Goal: Communication & Community: Share content

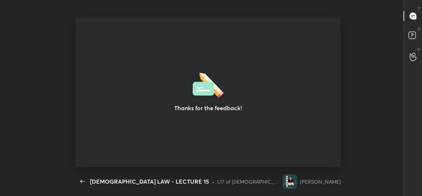
scroll to position [2, 0]
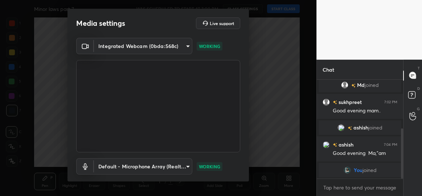
scroll to position [42, 0]
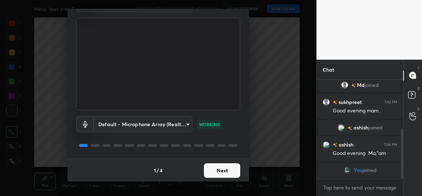
click at [224, 166] on button "Next" at bounding box center [222, 170] width 36 height 15
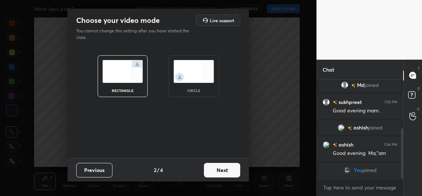
scroll to position [0, 0]
click at [181, 73] on img at bounding box center [193, 71] width 41 height 23
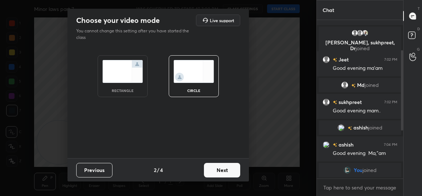
scroll to position [37, 0]
click at [226, 167] on button "Next" at bounding box center [222, 170] width 36 height 15
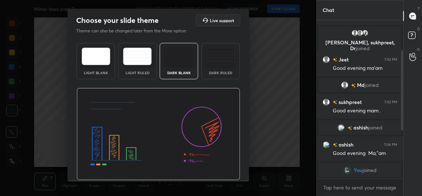
scroll to position [21, 0]
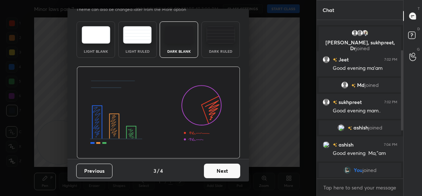
click at [224, 174] on button "Next" at bounding box center [222, 170] width 36 height 15
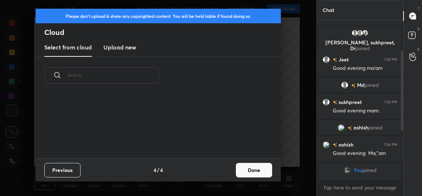
scroll to position [3, 4]
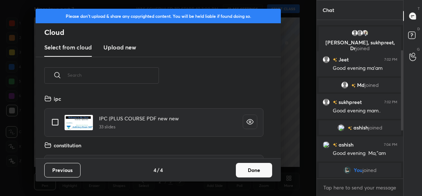
click at [258, 170] on button "Done" at bounding box center [254, 170] width 36 height 15
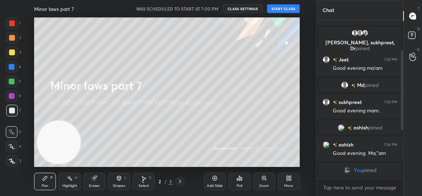
click at [280, 5] on button "START CLASS" at bounding box center [283, 8] width 33 height 9
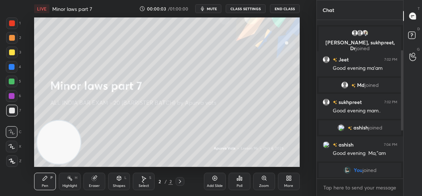
click at [217, 8] on span "mute" at bounding box center [212, 8] width 10 height 5
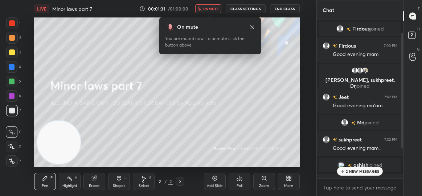
click at [207, 6] on button "unmute" at bounding box center [208, 8] width 26 height 9
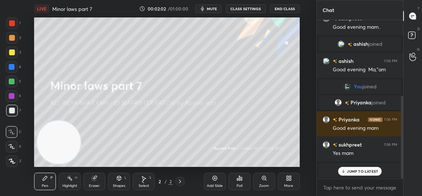
scroll to position [146, 0]
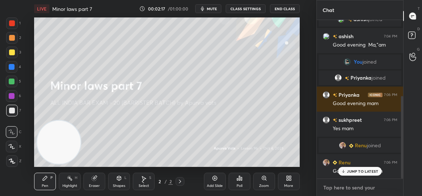
click at [328, 189] on textarea at bounding box center [360, 187] width 75 height 12
type textarea "x"
paste textarea "[URL][DOMAIN_NAME]"
type textarea "[URL][DOMAIN_NAME]"
type textarea "x"
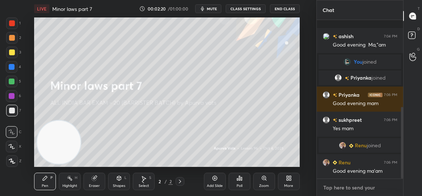
scroll to position [193, 0]
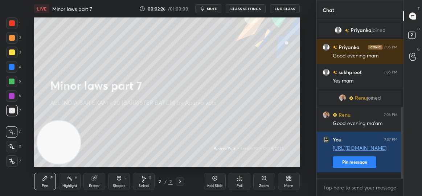
click at [340, 168] on button "Pin message" at bounding box center [355, 162] width 44 height 12
type textarea "x"
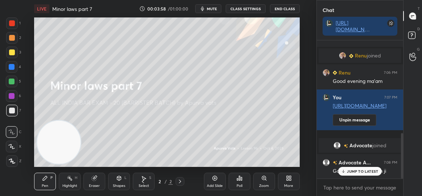
scroll to position [281, 0]
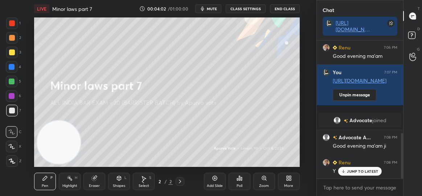
click at [343, 168] on div "JUMP TO LATEST" at bounding box center [360, 171] width 44 height 9
click at [289, 180] on icon at bounding box center [289, 178] width 6 height 6
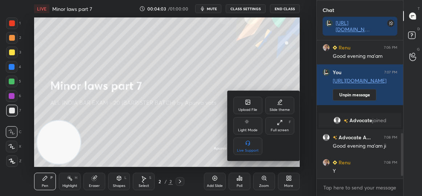
scroll to position [306, 0]
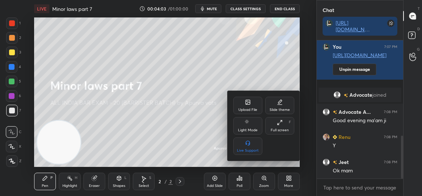
click at [247, 110] on div "Upload File" at bounding box center [247, 110] width 19 height 4
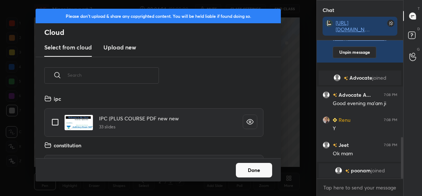
scroll to position [64, 233]
click at [118, 47] on h3 "Upload new" at bounding box center [119, 47] width 33 height 9
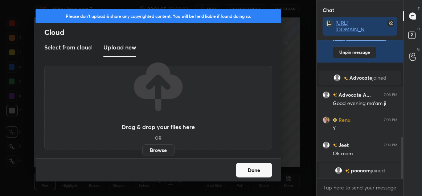
click at [151, 148] on label "Browse" at bounding box center [158, 150] width 32 height 12
click at [142, 148] on input "Browse" at bounding box center [142, 150] width 0 height 12
click at [87, 28] on h2 "Cloud" at bounding box center [162, 32] width 237 height 9
click at [246, 168] on button "Done" at bounding box center [254, 170] width 36 height 15
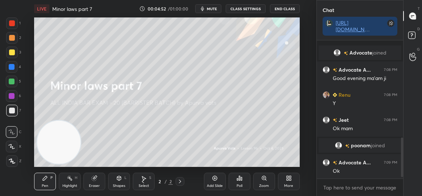
scroll to position [344, 0]
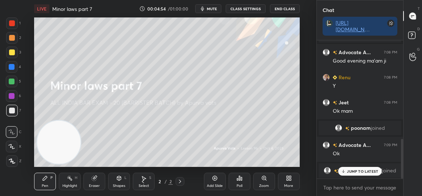
click at [364, 170] on p "JUMP TO LATEST" at bounding box center [362, 171] width 31 height 4
click at [275, 188] on div "Zoom" at bounding box center [264, 180] width 22 height 17
click at [298, 181] on div "More" at bounding box center [289, 180] width 22 height 17
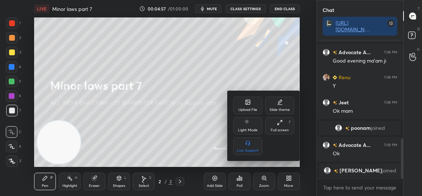
click at [244, 106] on div "Upload File" at bounding box center [247, 105] width 29 height 17
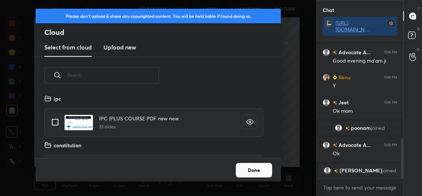
scroll to position [64, 233]
click at [121, 46] on h3 "Upload new" at bounding box center [119, 47] width 33 height 9
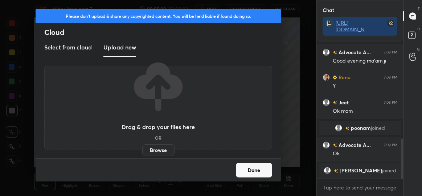
click at [150, 150] on label "Browse" at bounding box center [158, 150] width 32 height 12
click at [142, 150] on input "Browse" at bounding box center [142, 150] width 0 height 12
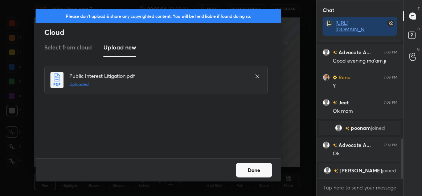
click at [243, 171] on button "Done" at bounding box center [254, 170] width 36 height 15
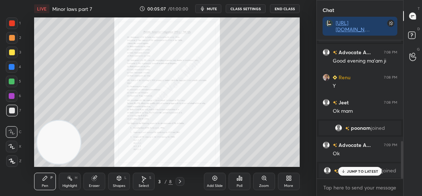
scroll to position [369, 0]
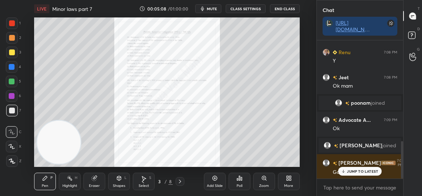
click at [262, 181] on div "Zoom" at bounding box center [264, 180] width 22 height 17
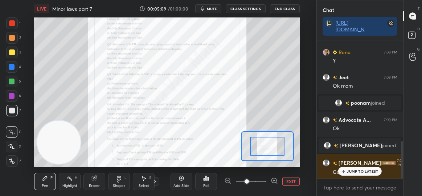
scroll to position [387, 0]
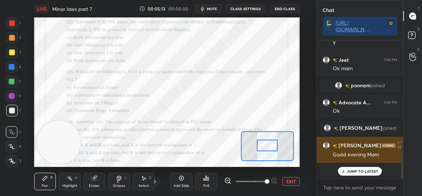
click at [349, 172] on p "JUMP TO LATEST" at bounding box center [362, 171] width 31 height 4
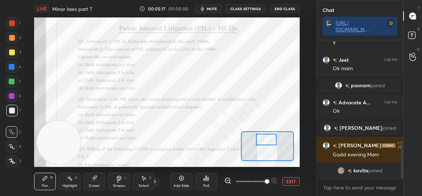
click at [1, 24] on div "1 2 3 4 5 6 7 C X Z C X Z E E Erase all H H" at bounding box center [11, 91] width 23 height 149
click at [12, 20] on div at bounding box center [12, 23] width 12 height 12
click at [204, 181] on icon at bounding box center [206, 178] width 6 height 6
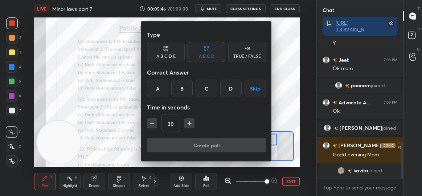
click at [188, 123] on icon "button" at bounding box center [189, 122] width 7 height 7
type input "60"
click at [150, 85] on div "A" at bounding box center [157, 87] width 21 height 17
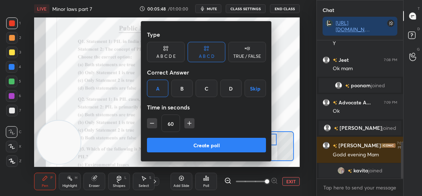
click at [195, 143] on button "Create poll" at bounding box center [206, 145] width 119 height 15
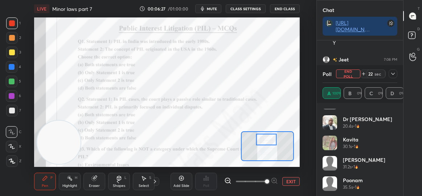
scroll to position [75, 0]
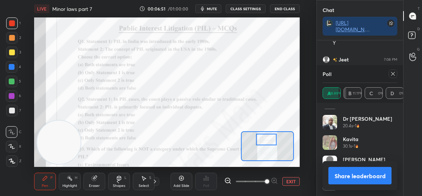
click at [337, 172] on button "Share leaderboard" at bounding box center [359, 175] width 63 height 17
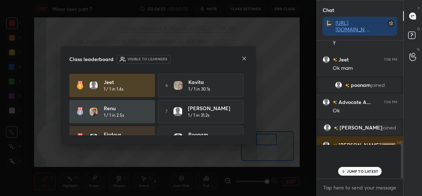
scroll to position [76, 84]
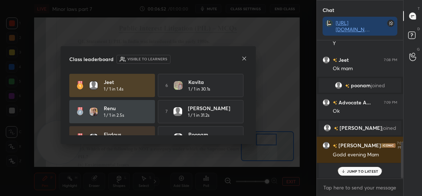
click at [244, 56] on icon at bounding box center [244, 59] width 6 height 6
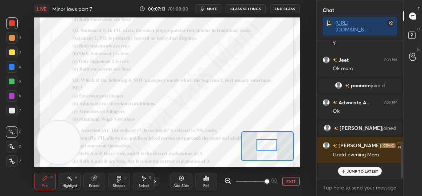
click at [208, 180] on icon at bounding box center [208, 178] width 1 height 3
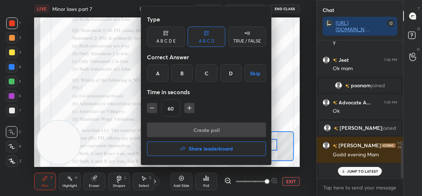
click at [230, 74] on div "D" at bounding box center [230, 72] width 21 height 17
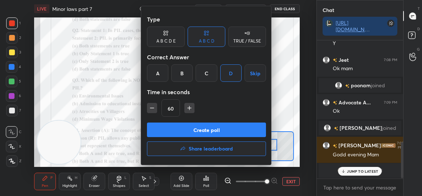
click at [227, 127] on button "Create poll" at bounding box center [206, 129] width 119 height 15
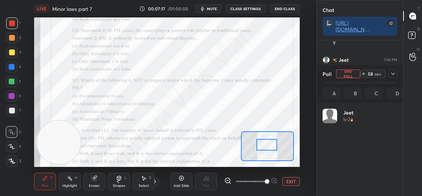
scroll to position [2, 2]
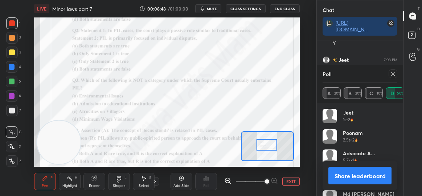
click at [372, 176] on button "Share leaderboard" at bounding box center [359, 175] width 63 height 17
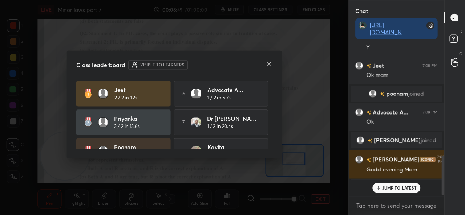
scroll to position [76, 84]
click at [244, 57] on icon at bounding box center [244, 59] width 6 height 6
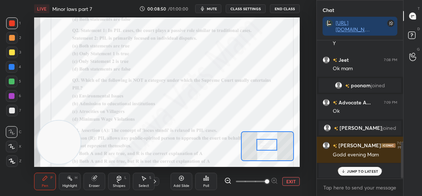
click at [350, 172] on p "JUMP TO LATEST" at bounding box center [362, 171] width 31 height 4
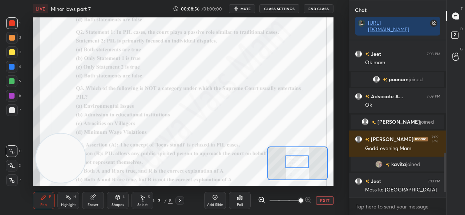
scroll to position [295, 0]
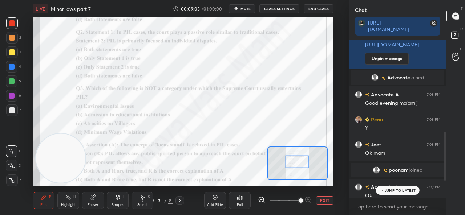
click at [391, 190] on p "JUMP TO LATEST" at bounding box center [399, 190] width 31 height 4
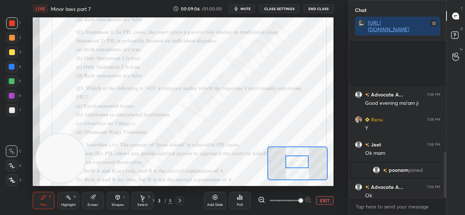
scroll to position [386, 0]
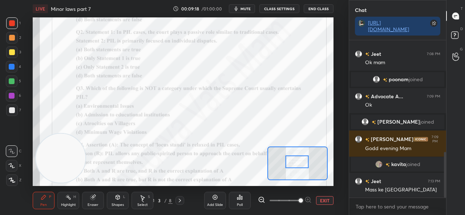
click at [238, 195] on icon at bounding box center [240, 198] width 6 height 6
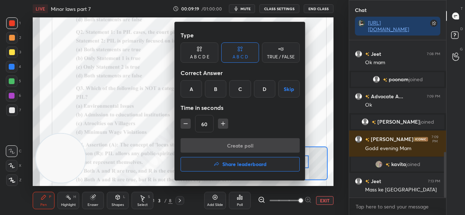
click at [213, 92] on div "B" at bounding box center [215, 88] width 21 height 17
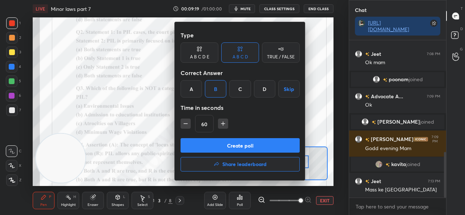
click at [230, 144] on button "Create poll" at bounding box center [239, 145] width 119 height 15
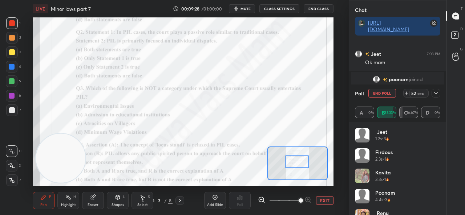
scroll to position [449, 0]
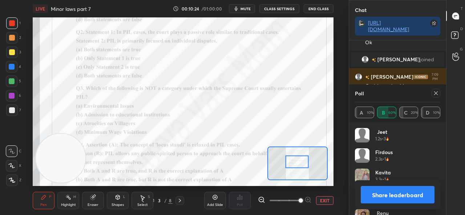
click at [422, 195] on div "Jeet 1.2s • 3 Firdous 2.3s • 1 kavita 3.3s • 1 poonam 4.4s • 3 [PERSON_NAME] 5.…" at bounding box center [397, 168] width 97 height 93
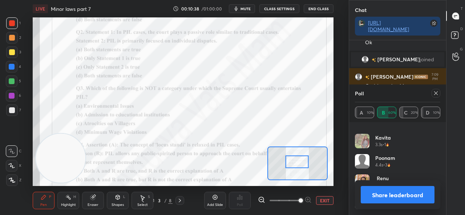
click at [377, 193] on button "Share leaderboard" at bounding box center [397, 194] width 74 height 17
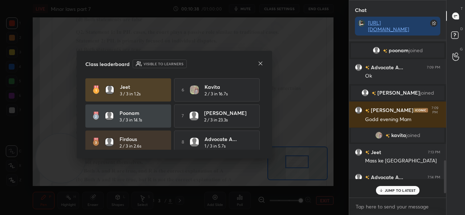
scroll to position [95, 95]
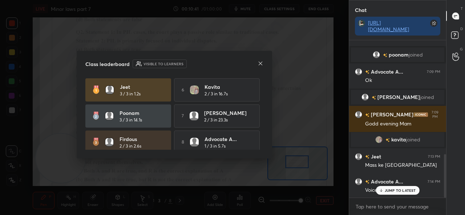
click at [258, 64] on icon at bounding box center [260, 64] width 6 height 6
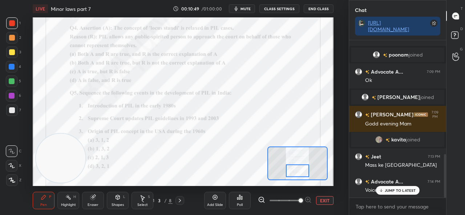
scroll to position [428, 0]
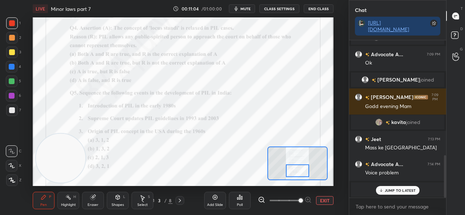
click at [237, 195] on icon at bounding box center [237, 199] width 1 height 2
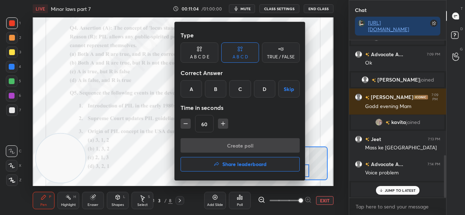
click at [190, 88] on div "A" at bounding box center [190, 88] width 21 height 17
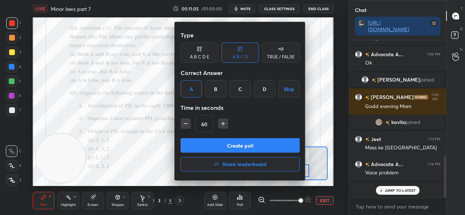
click at [218, 147] on button "Create poll" at bounding box center [239, 145] width 119 height 15
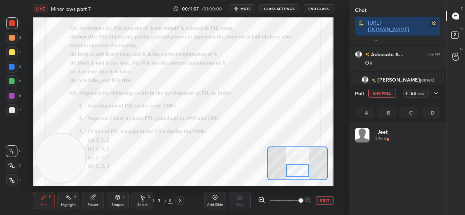
scroll to position [85, 83]
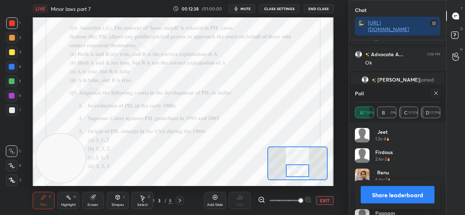
click at [381, 191] on button "Share leaderboard" at bounding box center [397, 194] width 74 height 17
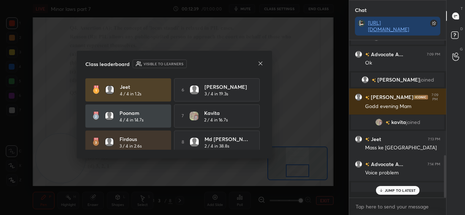
scroll to position [2, 2]
click at [257, 64] on div "Class leaderboard Visible to learners" at bounding box center [174, 64] width 178 height 9
click at [257, 61] on icon at bounding box center [260, 64] width 6 height 6
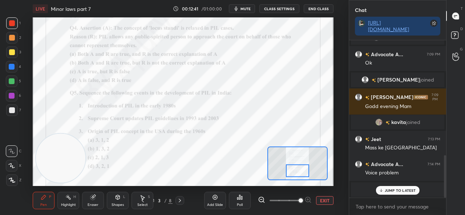
click at [239, 195] on div "Poll" at bounding box center [240, 205] width 6 height 4
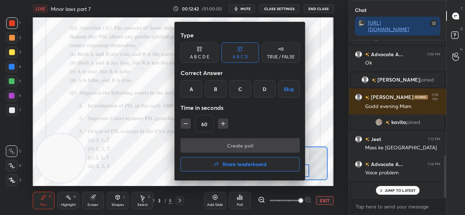
click at [190, 94] on div "A" at bounding box center [190, 88] width 21 height 17
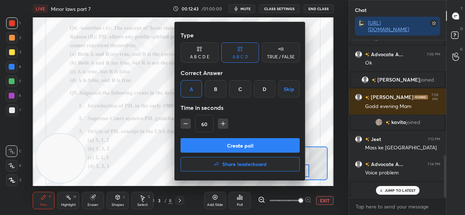
click at [220, 148] on button "Create poll" at bounding box center [239, 145] width 119 height 15
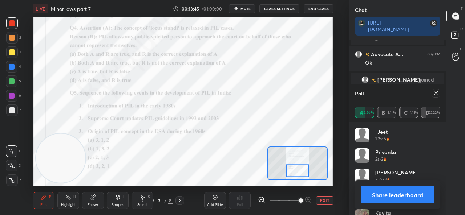
scroll to position [15, 0]
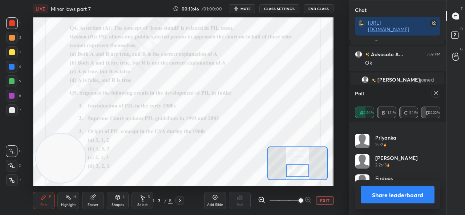
click at [380, 193] on button "Share leaderboard" at bounding box center [397, 194] width 74 height 17
type textarea "x"
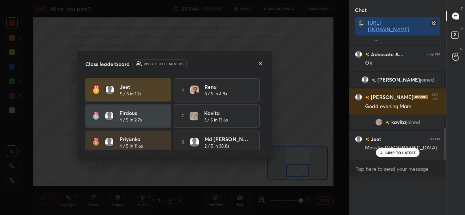
scroll to position [0, 0]
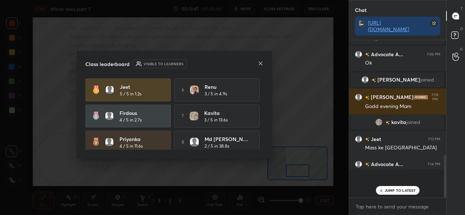
click at [371, 183] on div "Md joined" at bounding box center [397, 190] width 93 height 15
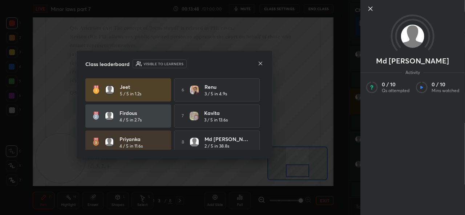
click at [261, 62] on icon at bounding box center [260, 64] width 4 height 4
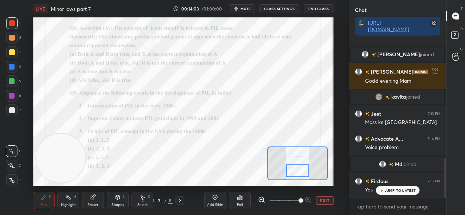
scroll to position [478, 0]
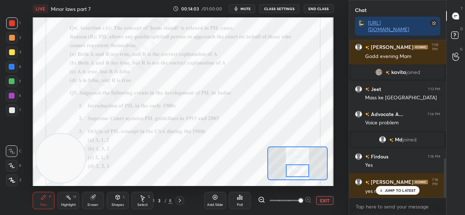
click at [183, 195] on div at bounding box center [179, 200] width 9 height 9
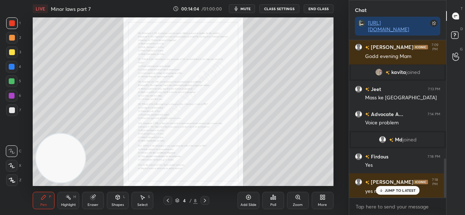
click at [298, 195] on icon at bounding box center [298, 198] width 6 height 6
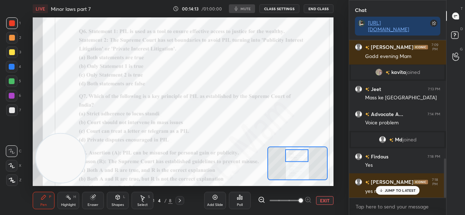
click at [385, 192] on p "JUMP TO LATEST" at bounding box center [399, 190] width 31 height 4
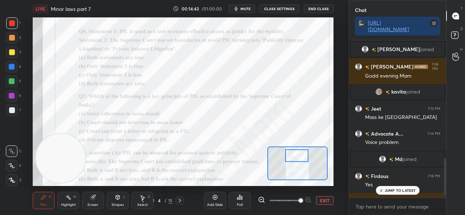
scroll to position [499, 0]
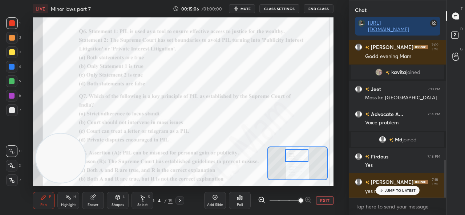
click at [233, 199] on div "Poll" at bounding box center [240, 200] width 22 height 17
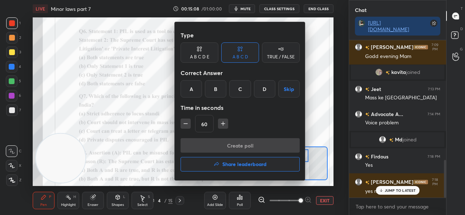
click at [241, 93] on div "C" at bounding box center [239, 88] width 21 height 17
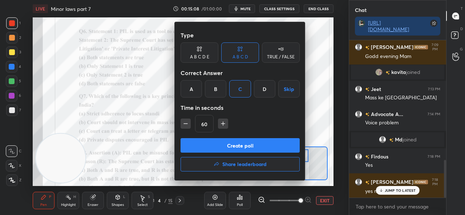
click at [228, 146] on button "Create poll" at bounding box center [239, 145] width 119 height 15
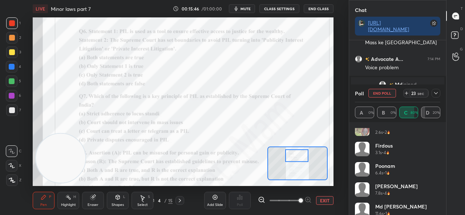
scroll to position [75, 0]
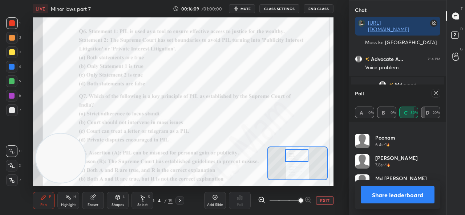
click at [384, 193] on button "Share leaderboard" at bounding box center [397, 194] width 74 height 17
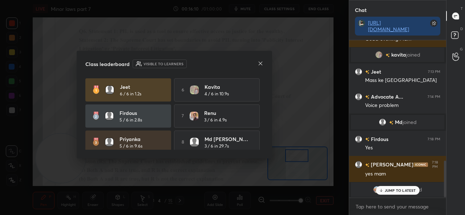
scroll to position [2, 2]
click at [258, 63] on icon at bounding box center [260, 64] width 6 height 6
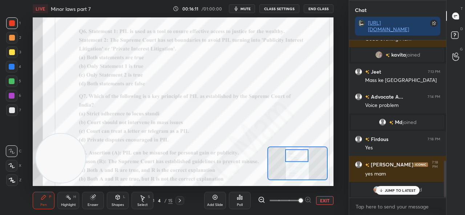
click at [386, 190] on p "JUMP TO LATEST" at bounding box center [399, 190] width 31 height 4
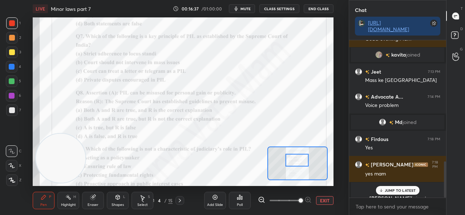
scroll to position [526, 0]
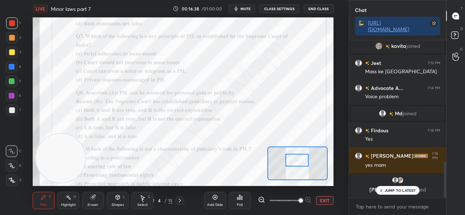
click at [242, 199] on icon at bounding box center [241, 197] width 1 height 3
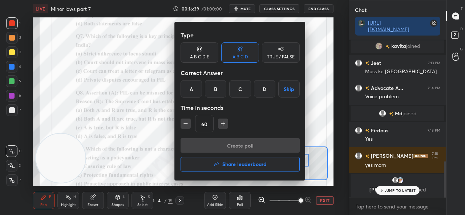
click at [240, 90] on div "C" at bounding box center [239, 88] width 21 height 17
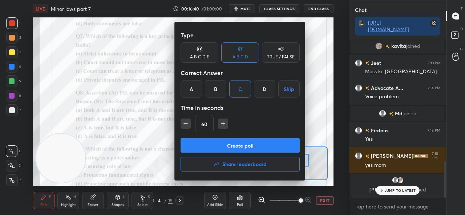
click at [245, 142] on button "Create poll" at bounding box center [239, 145] width 119 height 15
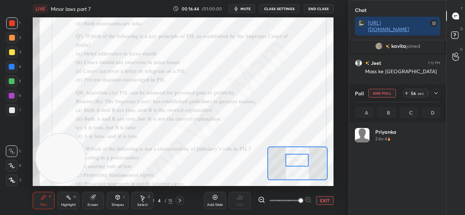
scroll to position [85, 83]
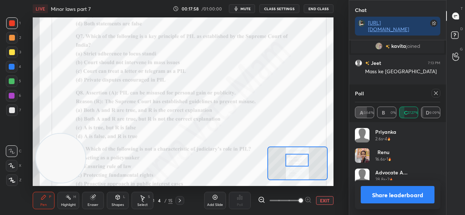
click at [93, 198] on icon at bounding box center [92, 197] width 5 height 5
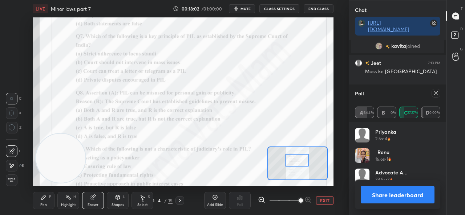
click at [49, 198] on div "Pen P" at bounding box center [44, 200] width 22 height 17
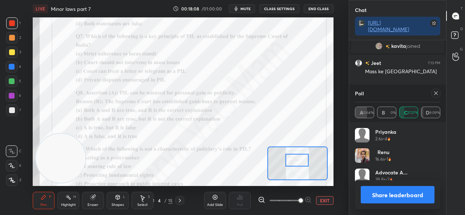
click at [375, 198] on button "Share leaderboard" at bounding box center [397, 194] width 74 height 17
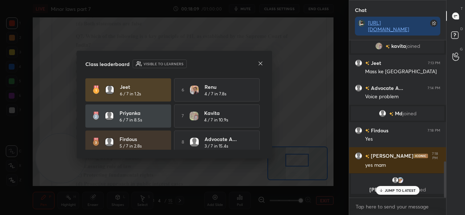
scroll to position [0, 0]
click at [259, 63] on icon at bounding box center [260, 64] width 4 height 4
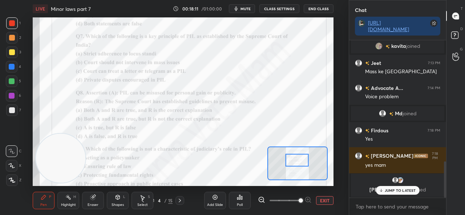
click at [381, 193] on icon at bounding box center [380, 190] width 5 height 4
click at [240, 199] on icon at bounding box center [240, 198] width 6 height 6
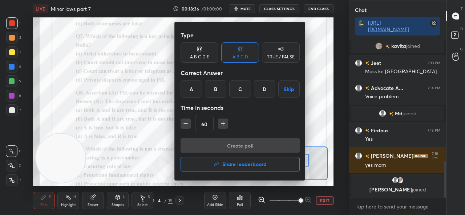
click at [191, 94] on div "A" at bounding box center [190, 88] width 21 height 17
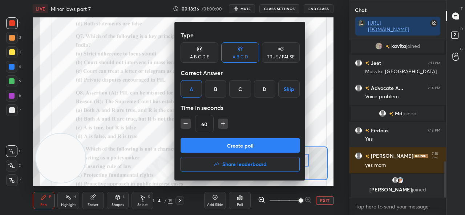
click at [217, 145] on button "Create poll" at bounding box center [239, 145] width 119 height 15
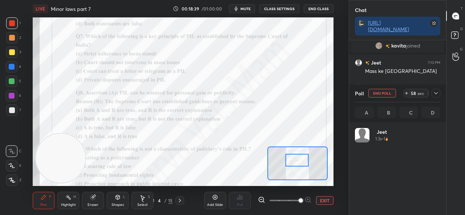
scroll to position [85, 83]
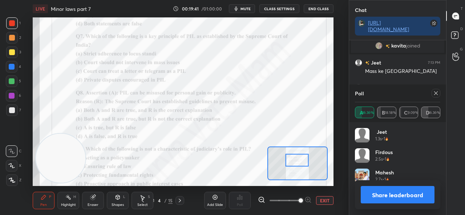
click at [376, 194] on button "Share leaderboard" at bounding box center [397, 194] width 74 height 17
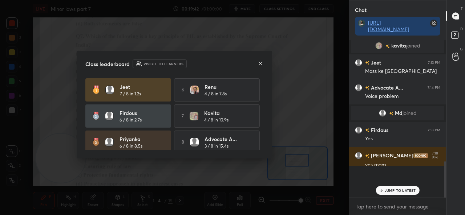
scroll to position [2, 2]
click at [262, 66] on icon at bounding box center [260, 64] width 6 height 6
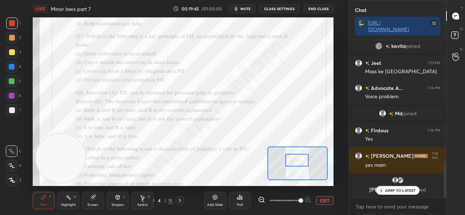
click at [381, 191] on icon at bounding box center [381, 191] width 2 height 1
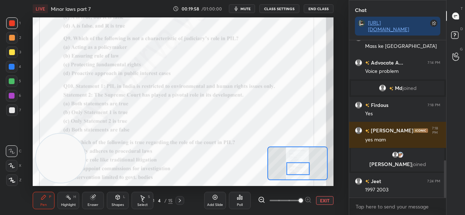
scroll to position [507, 0]
click at [235, 197] on div "Poll" at bounding box center [240, 200] width 22 height 17
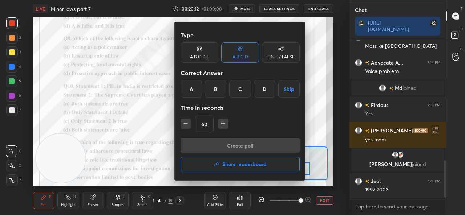
click at [194, 87] on div "A" at bounding box center [190, 88] width 21 height 17
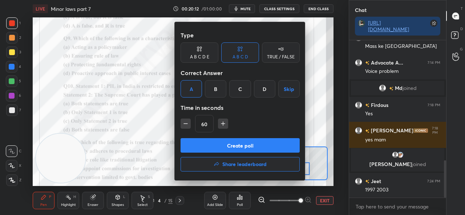
click at [218, 144] on button "Create poll" at bounding box center [239, 145] width 119 height 15
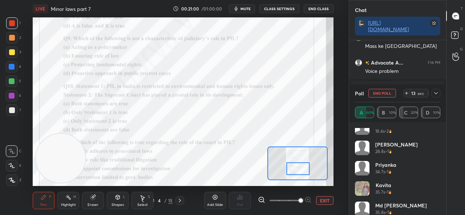
scroll to position [35, 0]
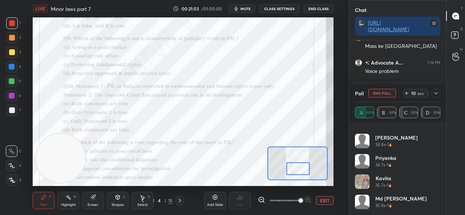
click at [364, 181] on img "grid" at bounding box center [362, 182] width 15 height 15
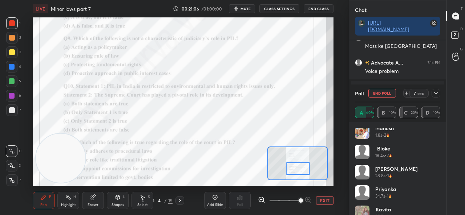
scroll to position [0, 0]
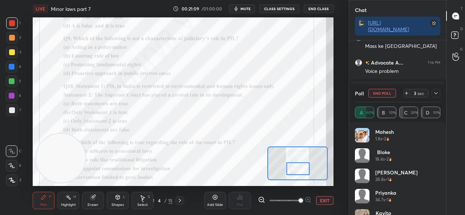
click at [437, 89] on div at bounding box center [435, 93] width 9 height 9
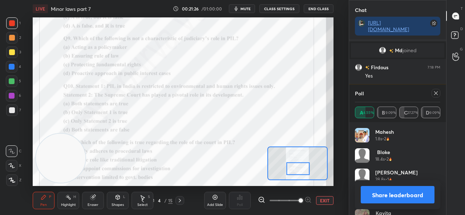
scroll to position [570, 0]
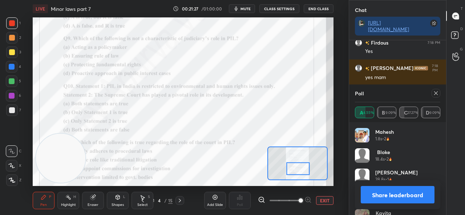
click at [401, 191] on button "Share leaderboard" at bounding box center [397, 194] width 74 height 17
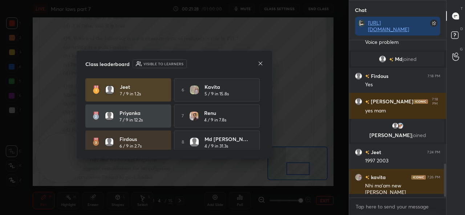
scroll to position [533, 0]
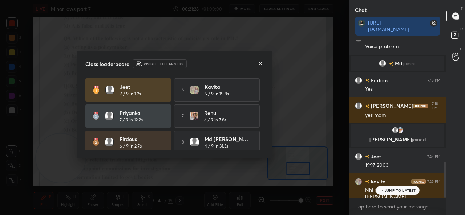
click at [262, 64] on icon at bounding box center [260, 64] width 6 height 6
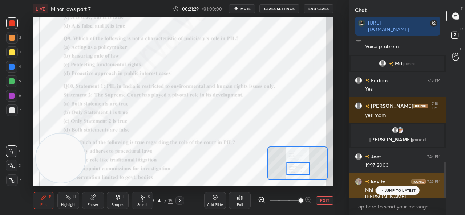
click at [383, 191] on icon at bounding box center [380, 190] width 5 height 4
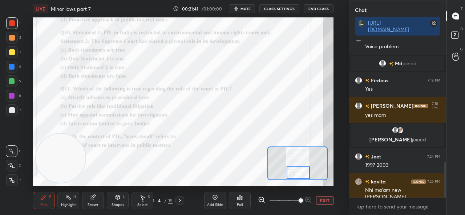
scroll to position [539, 0]
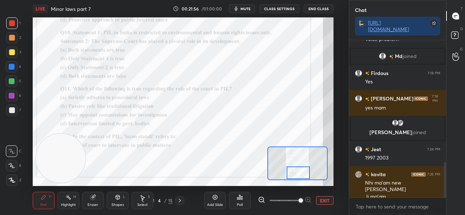
click at [236, 198] on div "Poll" at bounding box center [240, 200] width 22 height 17
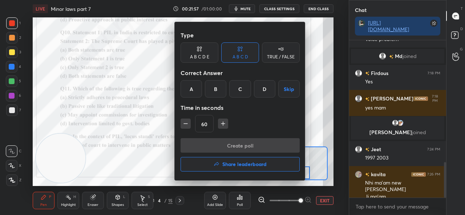
click at [236, 92] on div "C" at bounding box center [239, 88] width 21 height 17
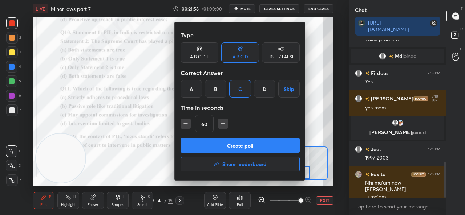
click at [226, 142] on button "Create poll" at bounding box center [239, 145] width 119 height 15
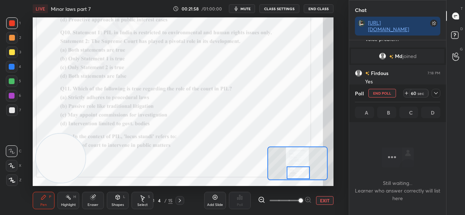
scroll to position [57, 95]
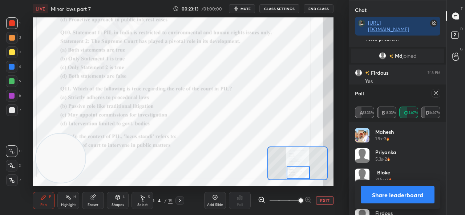
click at [387, 196] on button "Share leaderboard" at bounding box center [397, 194] width 74 height 17
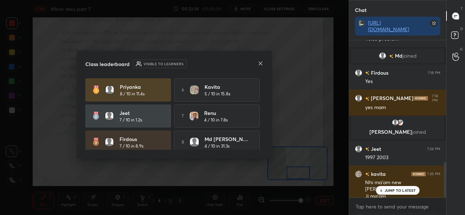
scroll to position [539, 0]
click at [265, 65] on div "Class leaderboard Visible to learners Priyanka 8 / 10 in 11.4s 6 kavita 5 / 10 …" at bounding box center [174, 105] width 195 height 108
click at [261, 65] on icon at bounding box center [260, 64] width 4 height 4
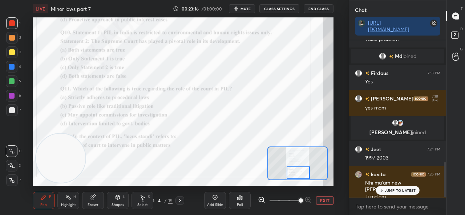
click at [294, 177] on div at bounding box center [298, 173] width 24 height 13
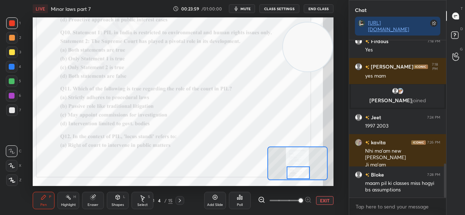
scroll to position [596, 0]
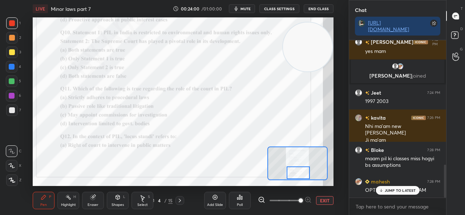
click at [238, 199] on icon at bounding box center [240, 198] width 6 height 6
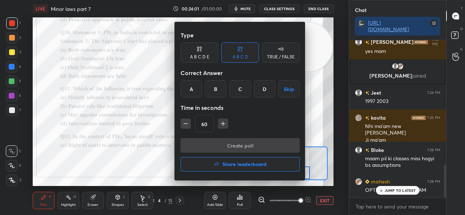
click at [237, 92] on div "C" at bounding box center [239, 88] width 21 height 17
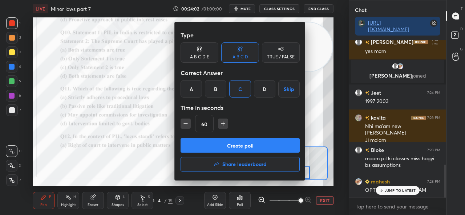
click at [229, 146] on button "Create poll" at bounding box center [239, 145] width 119 height 15
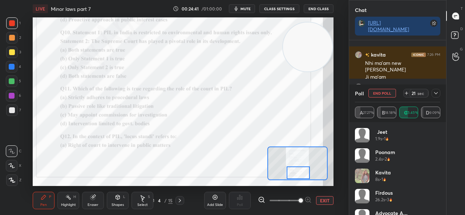
scroll to position [15, 0]
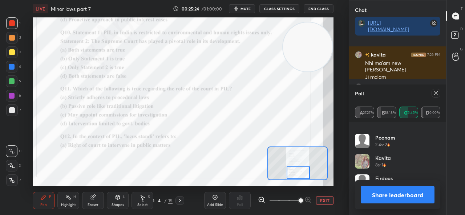
click at [179, 200] on icon at bounding box center [180, 201] width 2 height 4
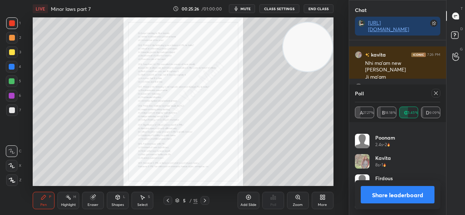
click at [294, 197] on div "Zoom" at bounding box center [298, 200] width 22 height 17
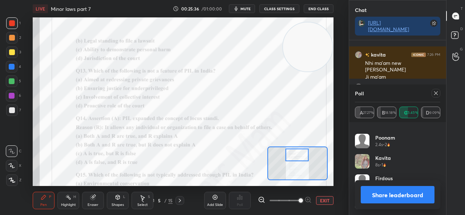
click at [376, 196] on button "Share leaderboard" at bounding box center [397, 194] width 74 height 17
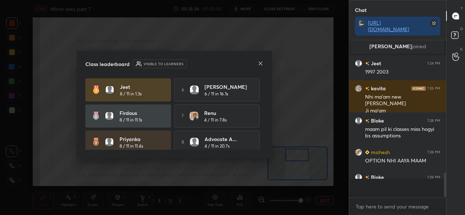
scroll to position [95, 95]
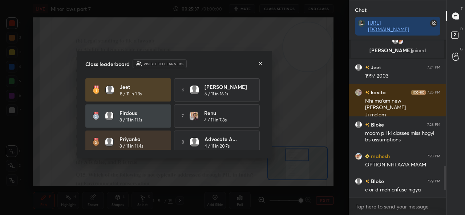
click at [257, 64] on icon at bounding box center [260, 64] width 6 height 6
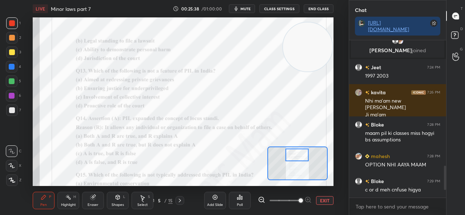
click at [234, 200] on div "Poll" at bounding box center [240, 200] width 22 height 17
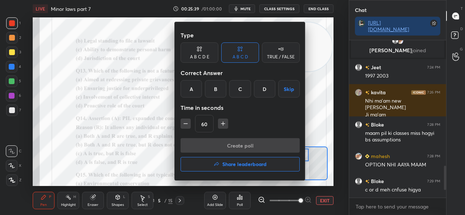
click at [213, 94] on div "B" at bounding box center [215, 88] width 21 height 17
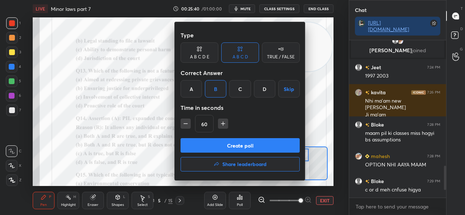
click at [224, 144] on button "Create poll" at bounding box center [239, 145] width 119 height 15
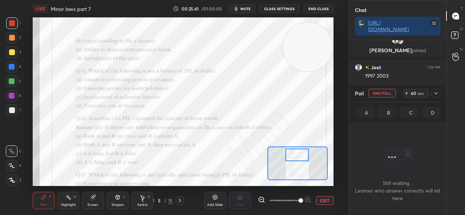
scroll to position [57, 95]
click at [143, 199] on icon at bounding box center [143, 201] width 2 height 4
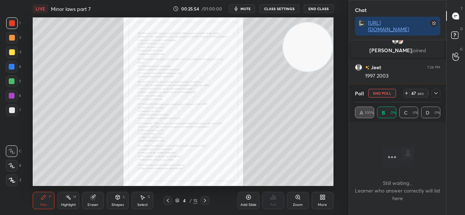
click at [294, 200] on div "Zoom" at bounding box center [298, 200] width 22 height 17
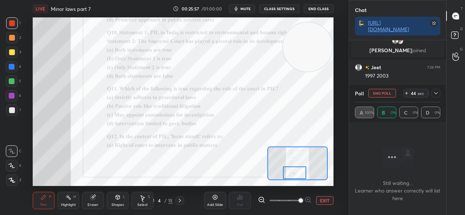
click at [179, 200] on icon at bounding box center [180, 201] width 6 height 6
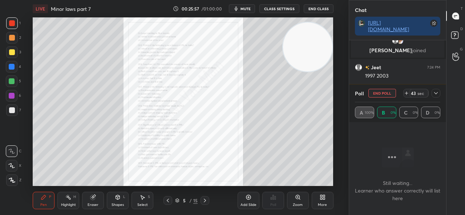
click at [301, 200] on div "Zoom" at bounding box center [298, 200] width 22 height 17
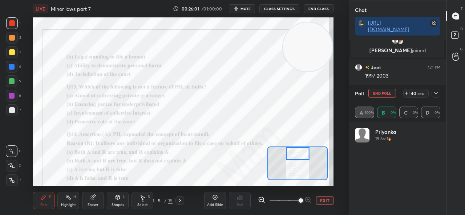
scroll to position [85, 83]
click at [91, 195] on icon at bounding box center [93, 198] width 6 height 6
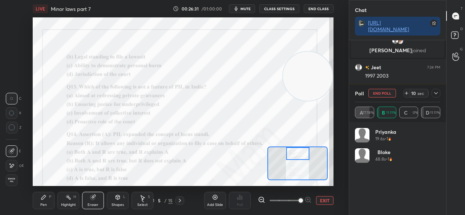
click at [40, 192] on div "Pen P Highlight H Eraser Shapes L Select S 5 / 15 Add Slide Poll EXIT" at bounding box center [183, 200] width 300 height 29
click at [42, 204] on div "Pen" at bounding box center [43, 205] width 7 height 4
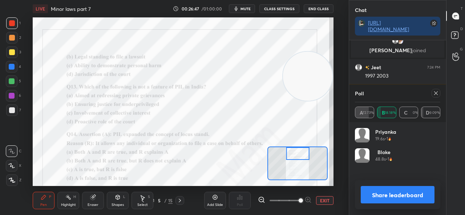
click at [390, 197] on button "Share leaderboard" at bounding box center [397, 194] width 74 height 17
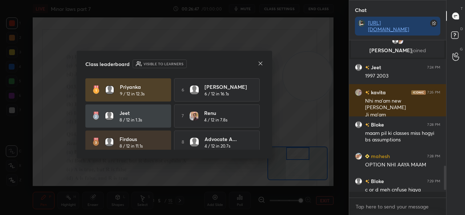
scroll to position [95, 95]
click at [262, 65] on icon at bounding box center [260, 64] width 6 height 6
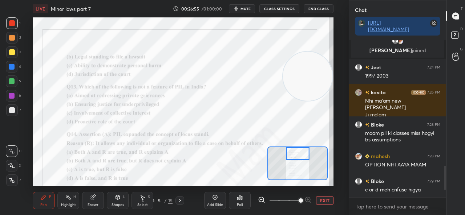
click at [240, 201] on div "Poll" at bounding box center [240, 200] width 22 height 17
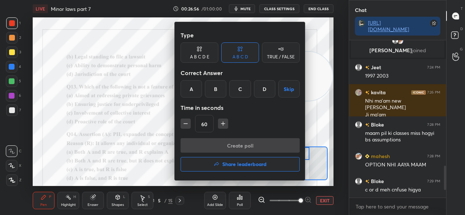
click at [186, 88] on div "A" at bounding box center [190, 88] width 21 height 17
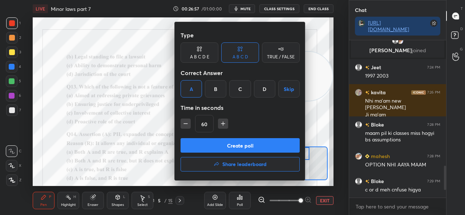
click at [211, 143] on button "Create poll" at bounding box center [239, 145] width 119 height 15
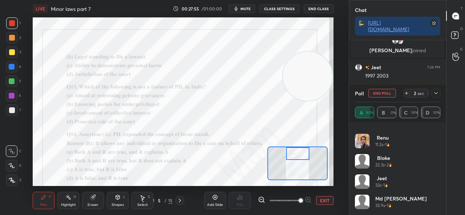
scroll to position [75, 0]
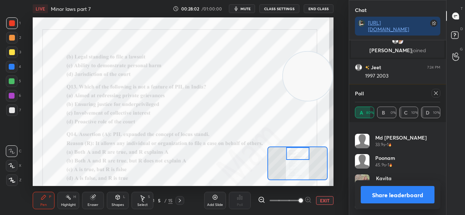
click at [391, 199] on button "Share leaderboard" at bounding box center [397, 194] width 74 height 17
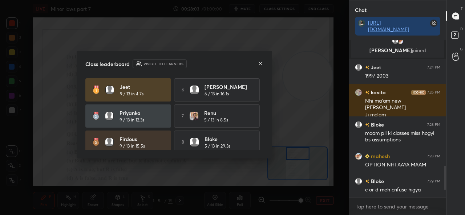
scroll to position [95, 95]
click at [259, 64] on icon at bounding box center [260, 64] width 6 height 6
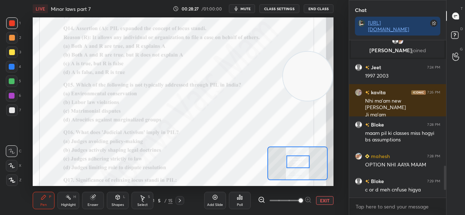
click at [241, 204] on div "Poll" at bounding box center [240, 205] width 6 height 4
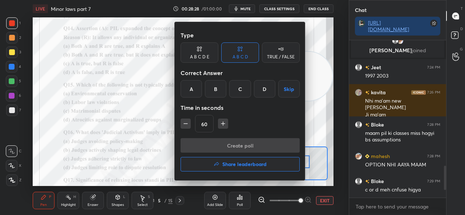
click at [187, 89] on div "A" at bounding box center [190, 88] width 21 height 17
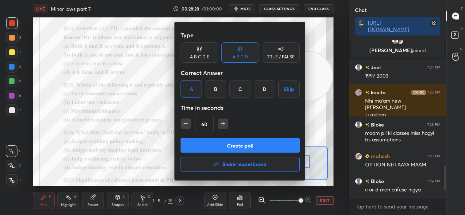
click at [207, 145] on button "Create poll" at bounding box center [239, 145] width 119 height 15
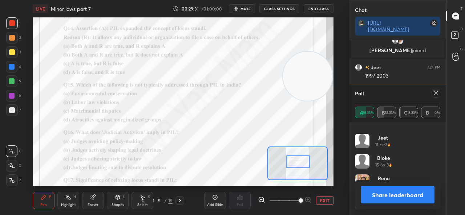
scroll to position [55, 0]
click at [391, 193] on button "Share leaderboard" at bounding box center [397, 194] width 74 height 17
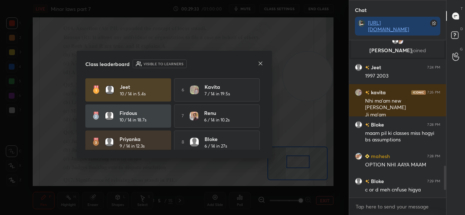
scroll to position [95, 95]
click at [258, 64] on icon at bounding box center [260, 64] width 6 height 6
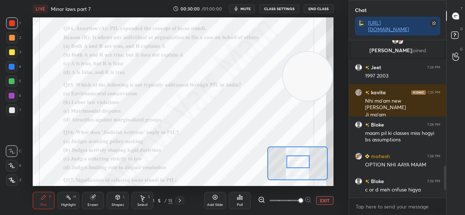
click at [239, 203] on div "Poll" at bounding box center [240, 205] width 6 height 4
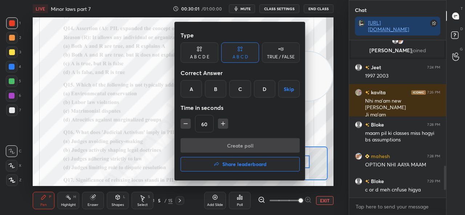
click at [240, 91] on div "C" at bounding box center [239, 88] width 21 height 17
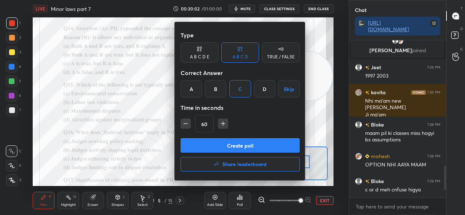
click at [240, 144] on button "Create poll" at bounding box center [239, 145] width 119 height 15
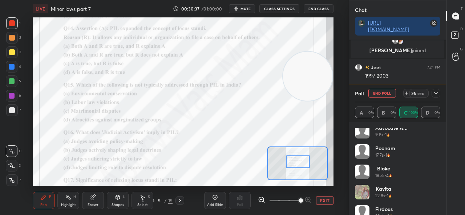
scroll to position [136, 0]
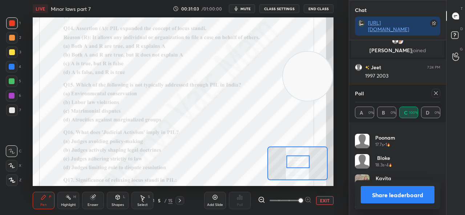
click at [399, 191] on button "Share leaderboard" at bounding box center [397, 194] width 74 height 17
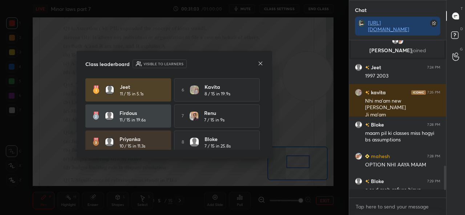
scroll to position [155, 95]
click at [258, 64] on icon at bounding box center [260, 64] width 6 height 6
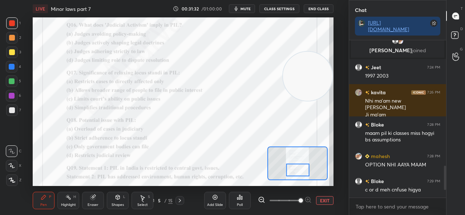
click at [240, 195] on icon at bounding box center [239, 197] width 1 height 4
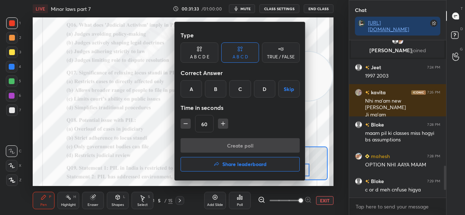
click at [214, 90] on div "B" at bounding box center [215, 88] width 21 height 17
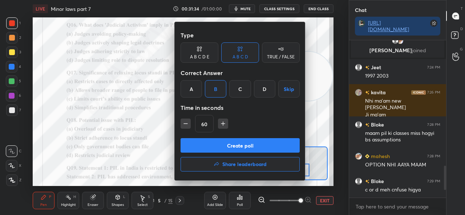
click at [222, 142] on button "Create poll" at bounding box center [239, 145] width 119 height 15
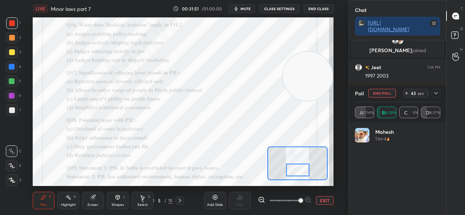
scroll to position [684, 0]
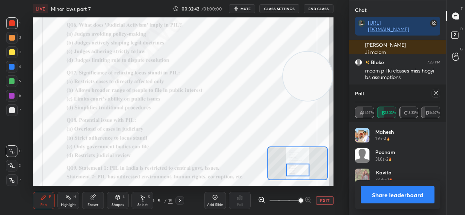
click at [391, 194] on button "Share leaderboard" at bounding box center [397, 194] width 74 height 17
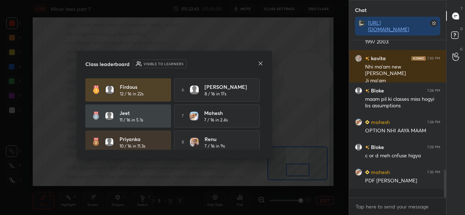
scroll to position [155, 95]
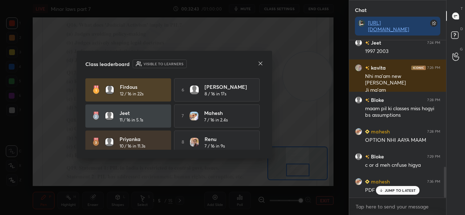
click at [262, 62] on icon at bounding box center [260, 64] width 6 height 6
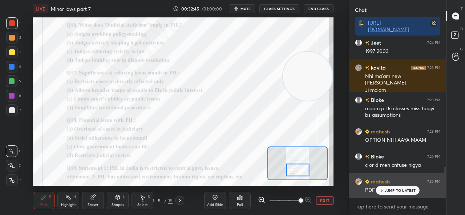
click at [383, 188] on div "JUMP TO LATEST" at bounding box center [397, 190] width 44 height 9
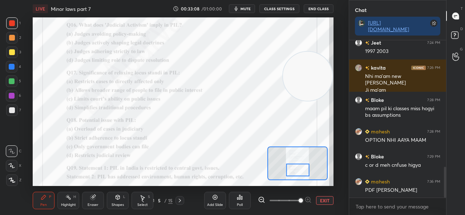
click at [90, 196] on icon at bounding box center [93, 198] width 6 height 6
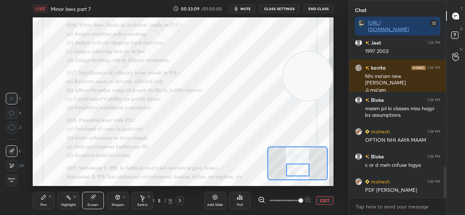
click at [9, 166] on icon at bounding box center [12, 166] width 6 height 6
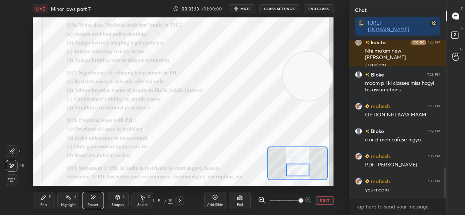
click at [45, 196] on icon at bounding box center [43, 197] width 4 height 4
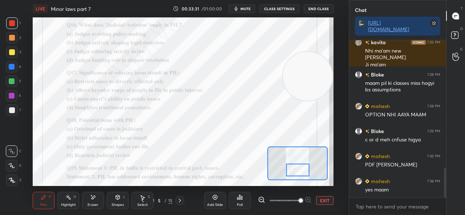
click at [247, 199] on div "Poll" at bounding box center [240, 200] width 22 height 17
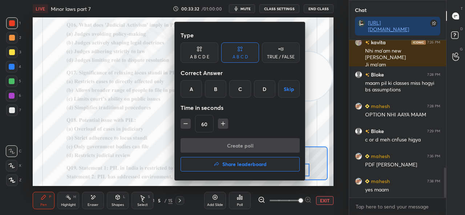
click at [217, 87] on div "B" at bounding box center [215, 88] width 21 height 17
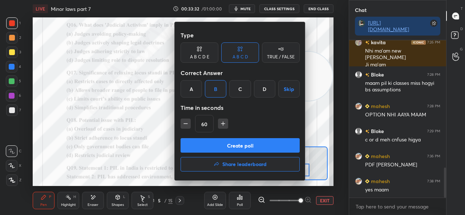
click at [224, 143] on button "Create poll" at bounding box center [239, 145] width 119 height 15
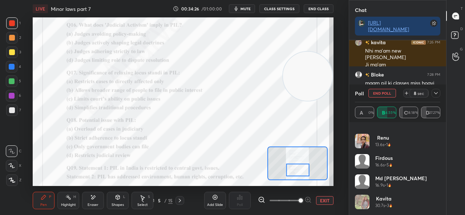
scroll to position [0, 0]
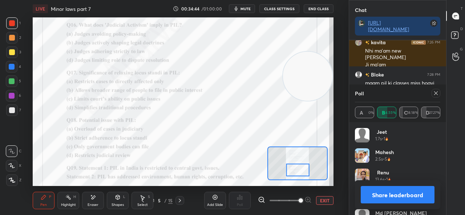
click at [384, 196] on button "Share leaderboard" at bounding box center [397, 194] width 74 height 17
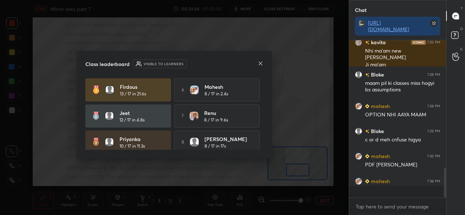
scroll to position [95, 95]
click at [261, 67] on div at bounding box center [260, 64] width 6 height 8
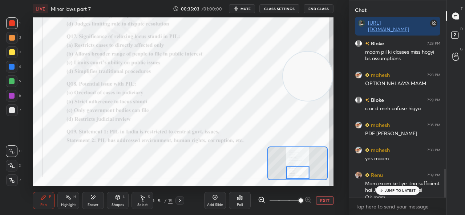
scroll to position [710, 0]
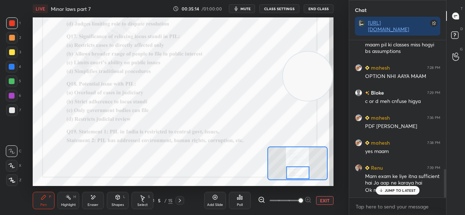
click at [240, 198] on icon at bounding box center [239, 197] width 1 height 4
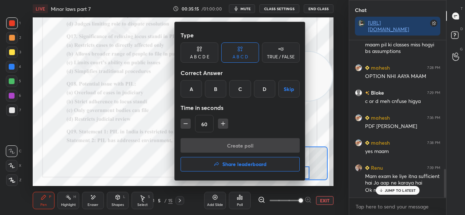
click at [188, 93] on div "A" at bounding box center [190, 88] width 21 height 17
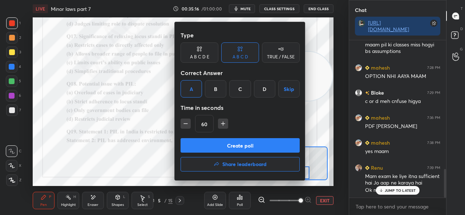
click at [211, 148] on button "Create poll" at bounding box center [239, 145] width 119 height 15
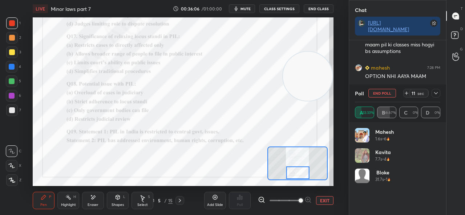
scroll to position [780, 0]
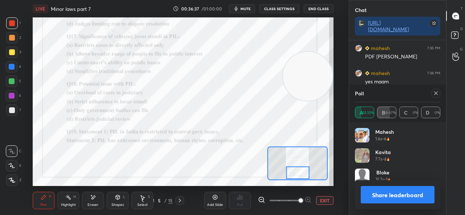
click at [376, 193] on button "Share leaderboard" at bounding box center [397, 194] width 74 height 17
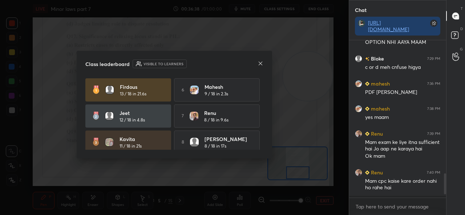
scroll to position [742, 0]
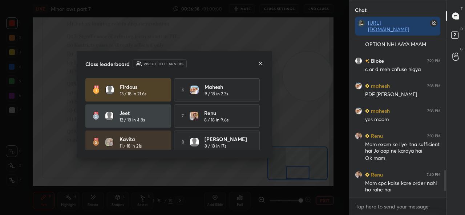
click at [260, 68] on div "Class leaderboard Visible to learners" at bounding box center [174, 64] width 178 height 9
click at [258, 68] on div "Class leaderboard Visible to learners" at bounding box center [174, 64] width 178 height 9
click at [258, 68] on div at bounding box center [260, 64] width 6 height 8
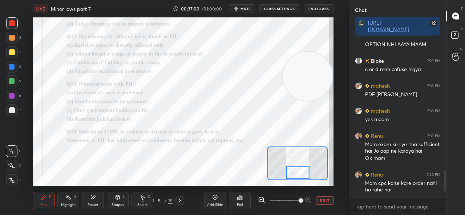
click at [177, 198] on div at bounding box center [179, 200] width 9 height 9
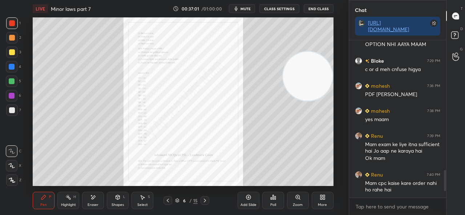
click at [295, 198] on icon at bounding box center [298, 198] width 6 height 6
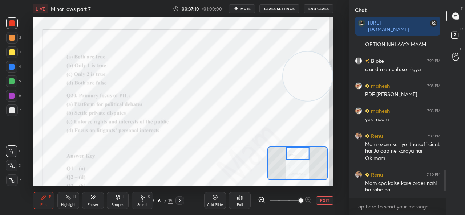
click at [234, 199] on div "Poll" at bounding box center [240, 200] width 22 height 17
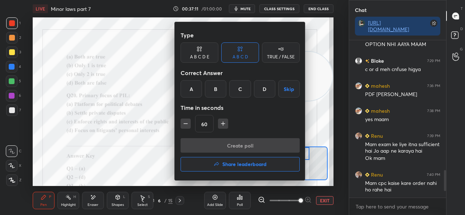
click at [216, 90] on div "B" at bounding box center [215, 88] width 21 height 17
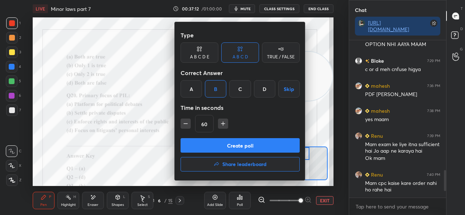
click at [233, 90] on div "C" at bounding box center [239, 88] width 21 height 17
click at [230, 147] on button "Create poll" at bounding box center [239, 145] width 119 height 15
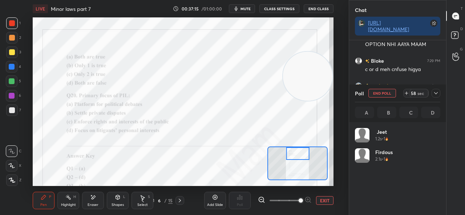
scroll to position [85, 83]
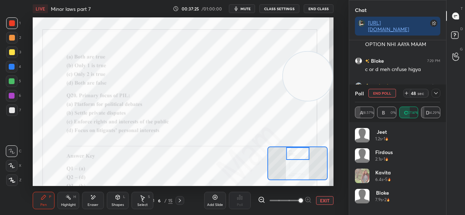
click at [95, 196] on icon at bounding box center [93, 198] width 6 height 6
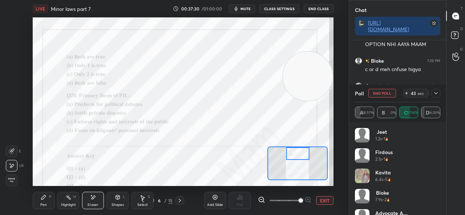
click at [45, 198] on icon at bounding box center [44, 198] width 6 height 6
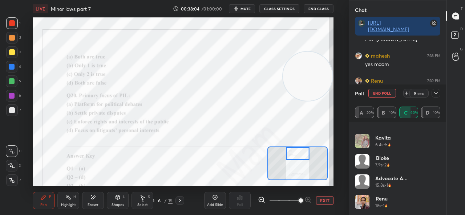
scroll to position [0, 0]
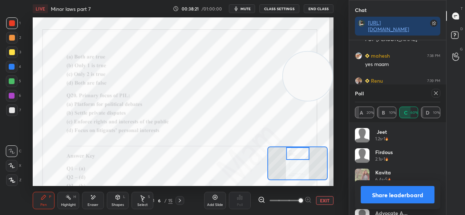
click at [142, 200] on icon at bounding box center [143, 201] width 6 height 6
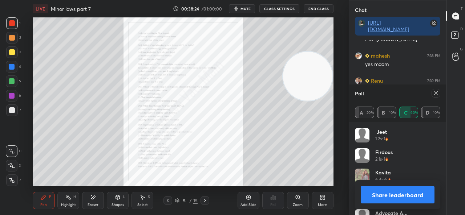
click at [203, 201] on icon at bounding box center [205, 201] width 6 height 6
click at [296, 204] on div "Zoom" at bounding box center [298, 205] width 10 height 4
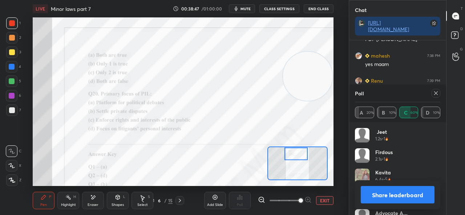
click at [368, 196] on button "Share leaderboard" at bounding box center [397, 194] width 74 height 17
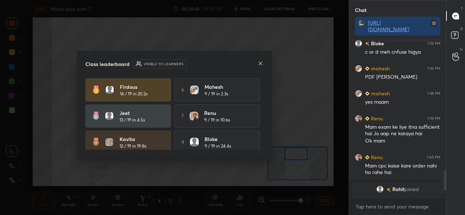
scroll to position [2, 2]
click at [257, 63] on div "Class leaderboard Visible to learners" at bounding box center [174, 64] width 178 height 9
click at [257, 61] on div "Class leaderboard Visible to learners" at bounding box center [174, 64] width 178 height 9
click at [260, 64] on icon at bounding box center [260, 64] width 6 height 6
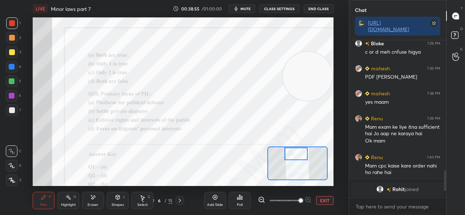
click at [238, 202] on div "Poll" at bounding box center [240, 200] width 22 height 17
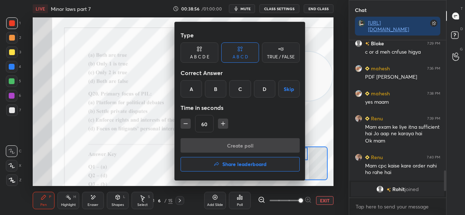
click at [237, 93] on div "C" at bounding box center [239, 88] width 21 height 17
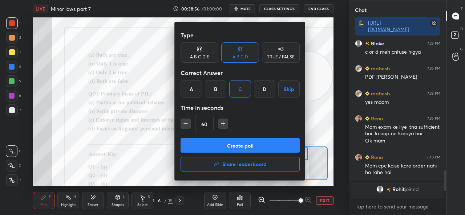
click at [257, 145] on button "Create poll" at bounding box center [239, 145] width 119 height 15
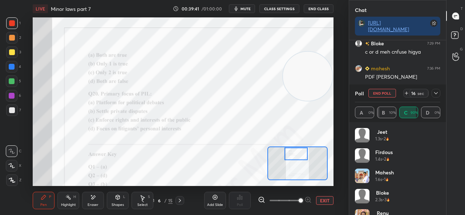
scroll to position [806, 0]
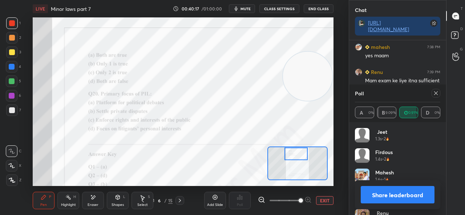
click at [372, 188] on button "Share leaderboard" at bounding box center [397, 194] width 74 height 17
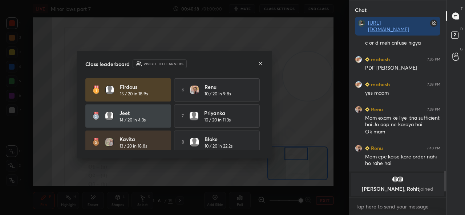
scroll to position [768, 0]
click at [260, 71] on div "Class leaderboard Visible to learners Firdous 15 / 20 in 18.9s 6 Renu 10 / 20 i…" at bounding box center [174, 105] width 195 height 108
click at [264, 70] on div "Class leaderboard Visible to learners Firdous 15 / 20 in 18.9s 6 Renu 10 / 20 i…" at bounding box center [174, 105] width 195 height 108
click at [260, 66] on div at bounding box center [260, 64] width 6 height 8
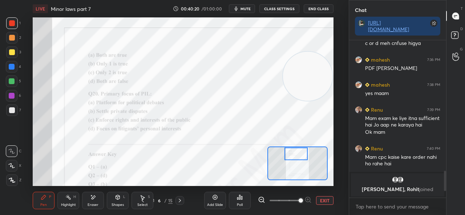
click at [238, 198] on icon at bounding box center [237, 199] width 1 height 2
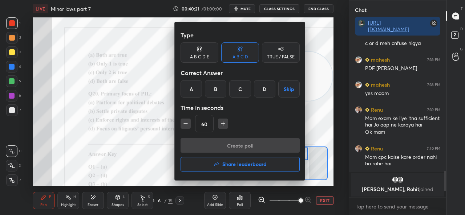
click at [214, 191] on div at bounding box center [232, 107] width 465 height 215
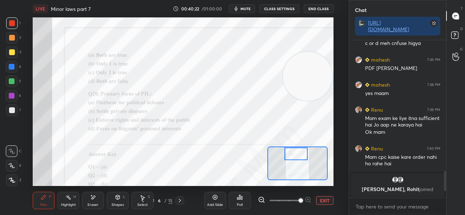
click at [213, 199] on div "Type A B C D E A B C D TRUE / FALSE Correct Answer A B C D Skip Time in seconds…" at bounding box center [232, 107] width 465 height 215
click at [213, 202] on div "Add Slide" at bounding box center [215, 200] width 22 height 17
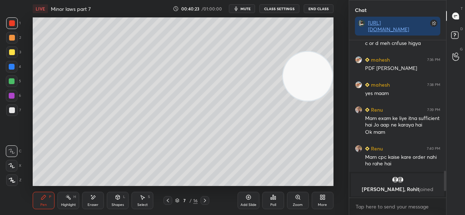
click at [12, 54] on div at bounding box center [12, 52] width 6 height 6
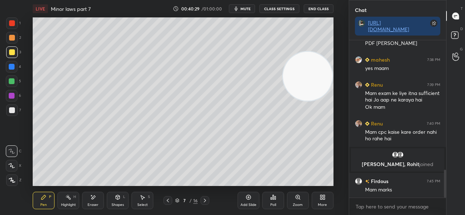
scroll to position [732, 0]
click at [270, 198] on icon at bounding box center [270, 199] width 1 height 2
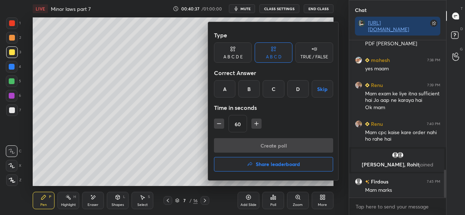
click at [254, 162] on button "Share leaderboard" at bounding box center [273, 164] width 119 height 15
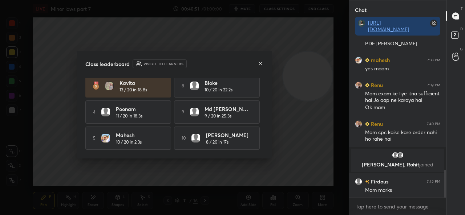
scroll to position [0, 0]
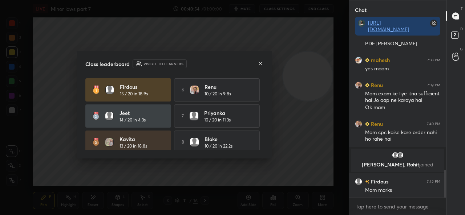
click at [245, 65] on div "Class leaderboard Visible to learners" at bounding box center [174, 64] width 178 height 9
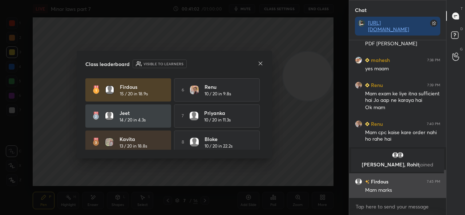
click at [261, 64] on icon at bounding box center [260, 64] width 6 height 6
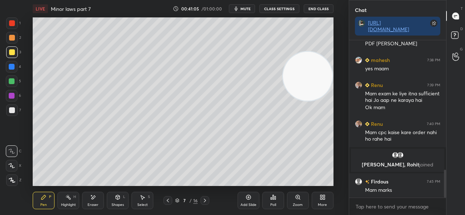
click at [11, 166] on icon at bounding box center [12, 166] width 6 height 4
click at [10, 96] on div at bounding box center [12, 96] width 6 height 6
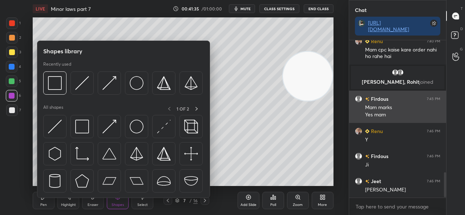
scroll to position [839, 0]
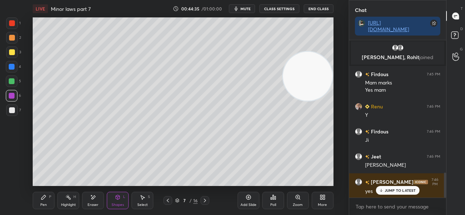
click at [46, 197] on icon at bounding box center [44, 198] width 6 height 6
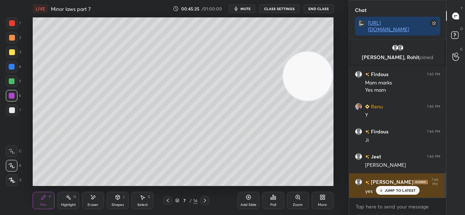
click at [385, 191] on p "JUMP TO LATEST" at bounding box center [399, 190] width 31 height 4
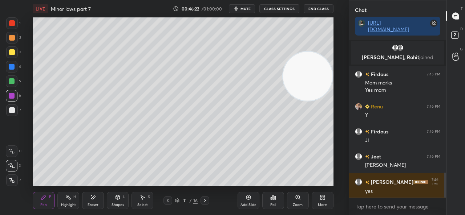
click at [243, 203] on div "Add Slide" at bounding box center [248, 200] width 22 height 17
click at [11, 54] on div at bounding box center [12, 52] width 6 height 6
click at [246, 201] on div "Add Slide" at bounding box center [248, 200] width 22 height 17
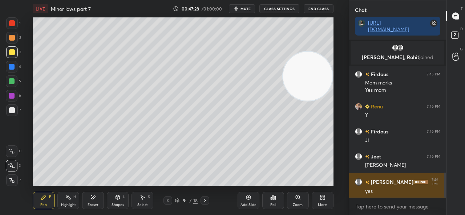
scroll to position [865, 0]
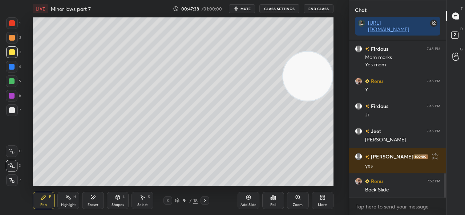
click at [168, 200] on icon at bounding box center [168, 201] width 6 height 6
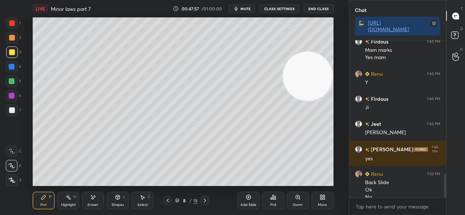
scroll to position [879, 0]
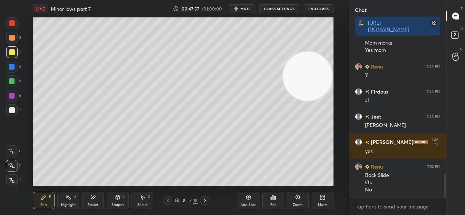
click at [203, 201] on icon at bounding box center [205, 201] width 6 height 6
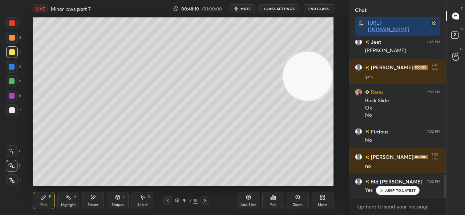
scroll to position [986, 0]
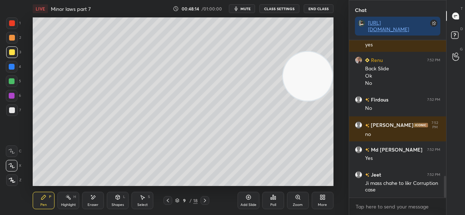
click at [244, 200] on div "Add Slide" at bounding box center [248, 200] width 22 height 17
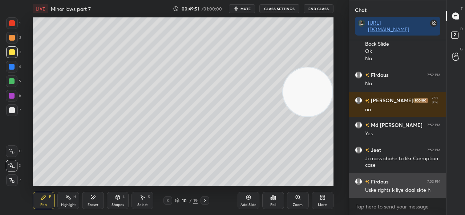
scroll to position [1028, 0]
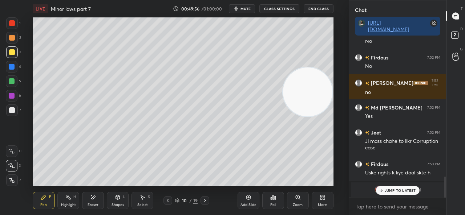
click at [390, 192] on p "JUMP TO LATEST" at bounding box center [399, 190] width 31 height 4
click at [169, 198] on icon at bounding box center [168, 201] width 6 height 6
click at [210, 199] on div "9 / 19" at bounding box center [186, 200] width 102 height 9
click at [206, 198] on icon at bounding box center [205, 201] width 6 height 6
click at [205, 198] on icon at bounding box center [205, 201] width 6 height 6
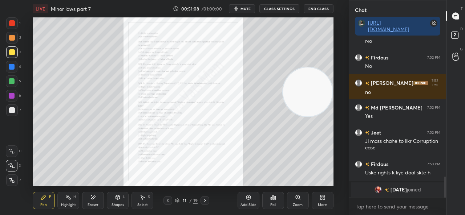
click at [168, 199] on icon at bounding box center [168, 201] width 6 height 6
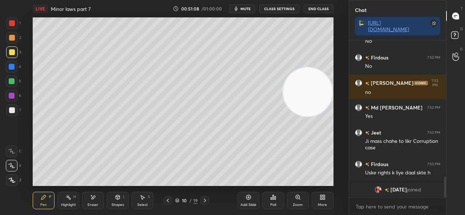
click at [168, 198] on icon at bounding box center [168, 201] width 6 height 6
click at [168, 199] on icon at bounding box center [168, 201] width 6 height 6
click at [169, 199] on icon at bounding box center [168, 201] width 6 height 6
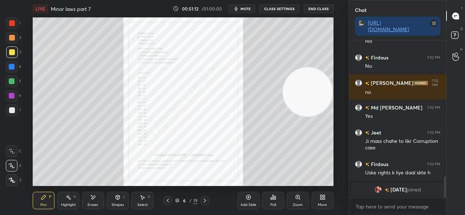
click at [202, 197] on div at bounding box center [204, 200] width 9 height 9
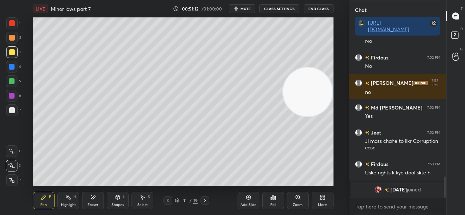
click at [203, 199] on icon at bounding box center [205, 201] width 6 height 6
click at [204, 199] on icon at bounding box center [205, 201] width 2 height 4
click at [204, 200] on icon at bounding box center [205, 201] width 2 height 4
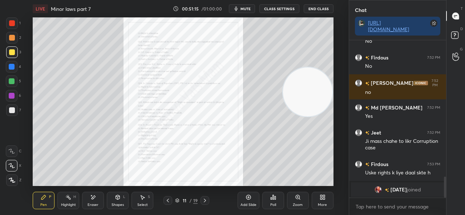
click at [204, 199] on icon at bounding box center [205, 201] width 6 height 6
click at [208, 201] on div at bounding box center [204, 200] width 9 height 9
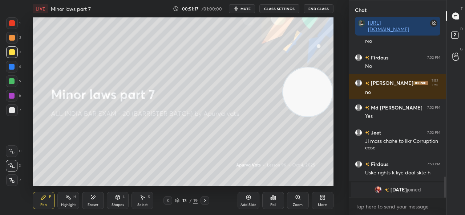
click at [207, 201] on icon at bounding box center [205, 201] width 6 height 6
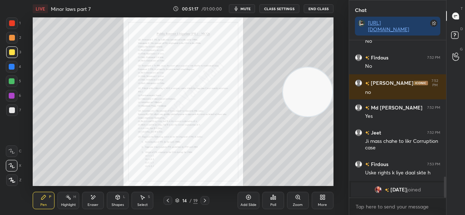
click at [206, 201] on icon at bounding box center [205, 201] width 6 height 6
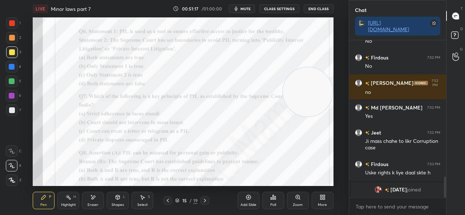
click at [206, 201] on icon at bounding box center [205, 201] width 6 height 6
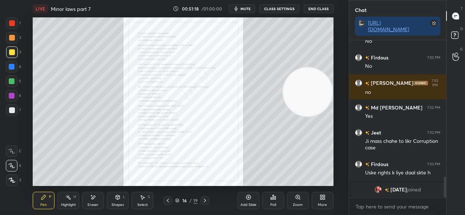
click at [206, 201] on icon at bounding box center [205, 201] width 6 height 6
click at [207, 201] on icon at bounding box center [205, 201] width 6 height 6
click at [206, 201] on icon at bounding box center [205, 201] width 6 height 6
click at [167, 199] on icon at bounding box center [168, 201] width 6 height 6
click at [166, 199] on icon at bounding box center [168, 201] width 6 height 6
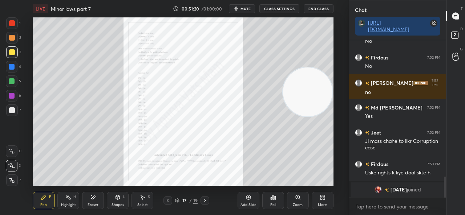
click at [166, 199] on icon at bounding box center [168, 201] width 6 height 6
click at [167, 199] on icon at bounding box center [168, 201] width 6 height 6
click at [166, 199] on icon at bounding box center [168, 201] width 6 height 6
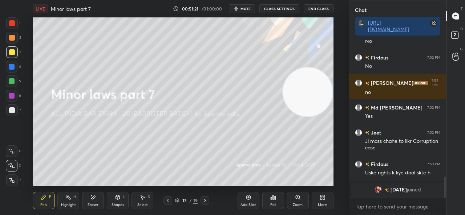
click at [167, 199] on icon at bounding box center [168, 201] width 6 height 6
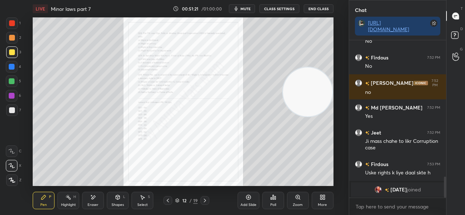
click at [167, 199] on icon at bounding box center [168, 201] width 6 height 6
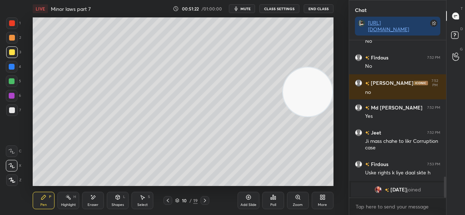
click at [167, 199] on icon at bounding box center [168, 201] width 6 height 6
click at [210, 202] on div "9 / 19" at bounding box center [186, 200] width 102 height 9
click at [207, 201] on icon at bounding box center [205, 201] width 6 height 6
click at [168, 199] on icon at bounding box center [168, 201] width 6 height 6
click at [17, 24] on div at bounding box center [12, 23] width 12 height 12
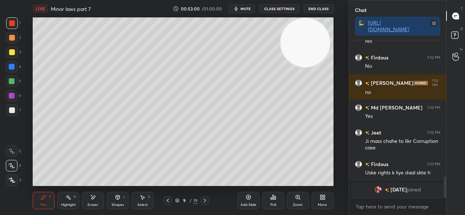
scroll to position [1037, 0]
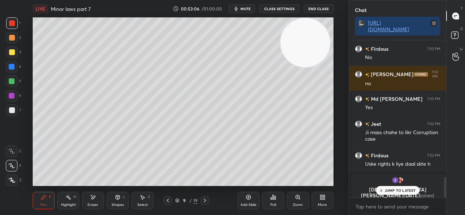
click at [389, 191] on p "JUMP TO LATEST" at bounding box center [399, 190] width 31 height 4
click at [246, 7] on span "mute" at bounding box center [245, 8] width 10 height 5
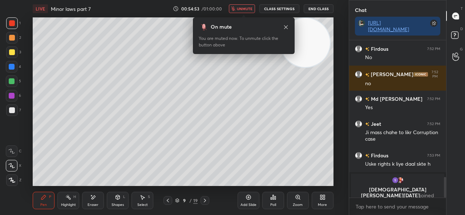
scroll to position [979, 0]
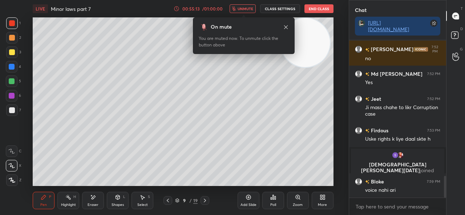
click at [243, 8] on span "unmute" at bounding box center [245, 8] width 16 height 5
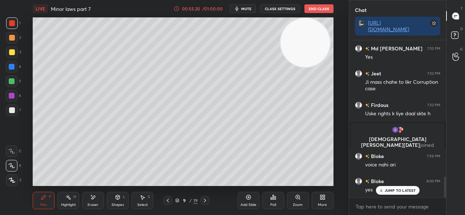
scroll to position [1029, 0]
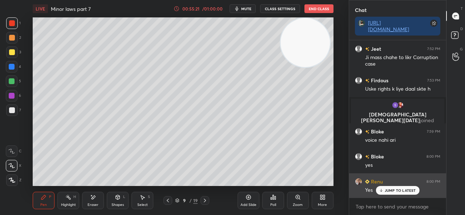
click at [382, 190] on icon at bounding box center [380, 190] width 5 height 4
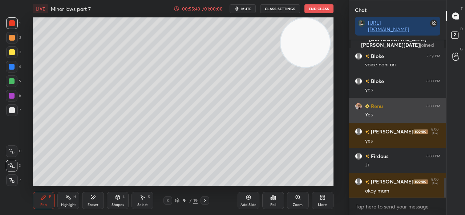
scroll to position [1129, 0]
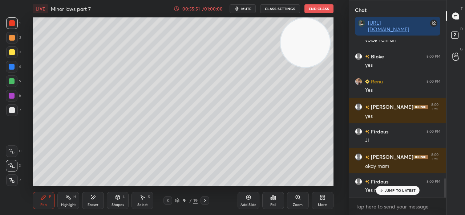
click at [395, 189] on p "JUMP TO LATEST" at bounding box center [399, 190] width 31 height 4
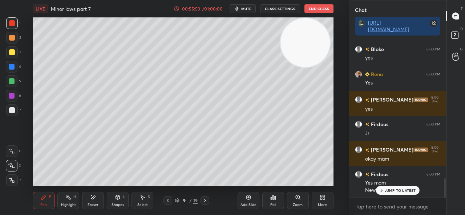
click at [391, 189] on p "JUMP TO LATEST" at bounding box center [399, 190] width 31 height 4
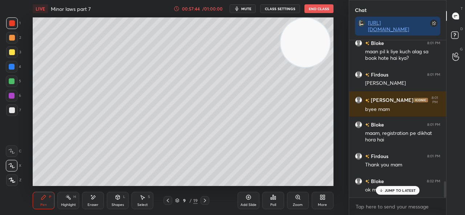
scroll to position [1370, 0]
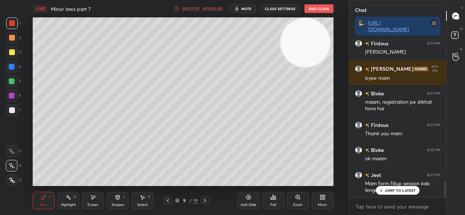
click at [391, 190] on p "JUMP TO LATEST" at bounding box center [399, 190] width 31 height 4
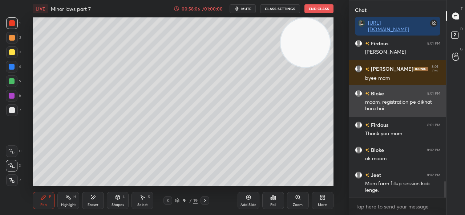
scroll to position [1377, 0]
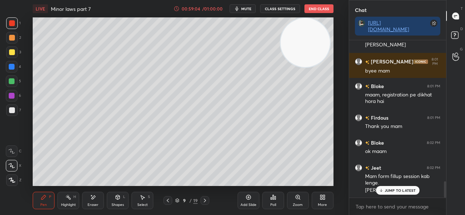
click at [400, 188] on p "JUMP TO LATEST" at bounding box center [399, 190] width 31 height 4
click at [248, 9] on span "mute" at bounding box center [246, 8] width 10 height 5
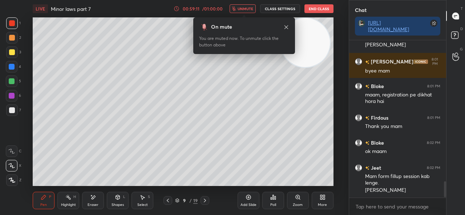
scroll to position [1402, 0]
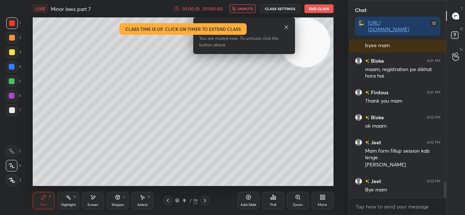
click at [326, 5] on button "End Class" at bounding box center [318, 8] width 29 height 9
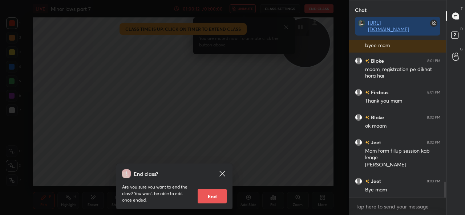
click at [205, 196] on button "End" at bounding box center [211, 196] width 29 height 15
type textarea "x"
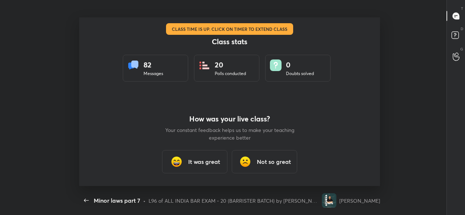
scroll to position [0, 0]
